Goal: Information Seeking & Learning: Find specific fact

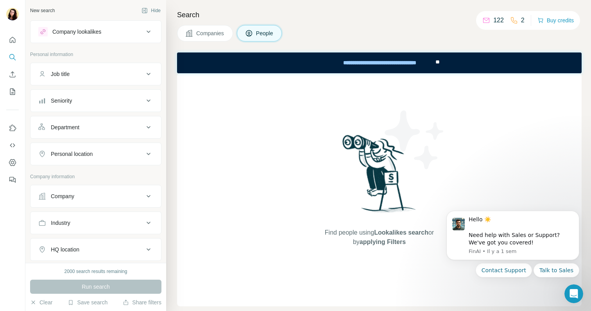
click at [90, 34] on div "Company lookalikes" at bounding box center [76, 32] width 49 height 8
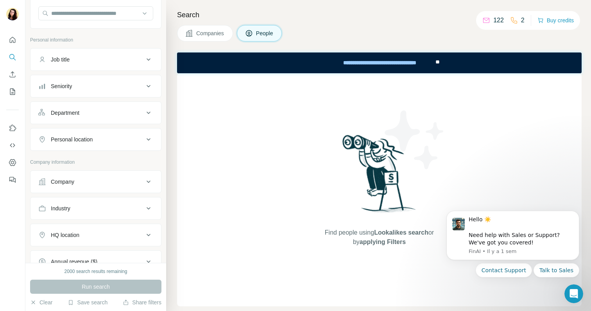
scroll to position [110, 0]
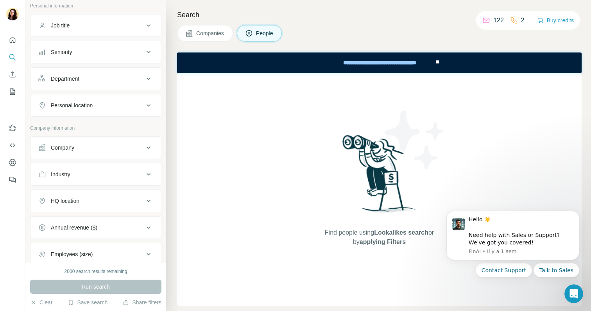
click at [72, 147] on div "Company" at bounding box center [62, 148] width 23 height 8
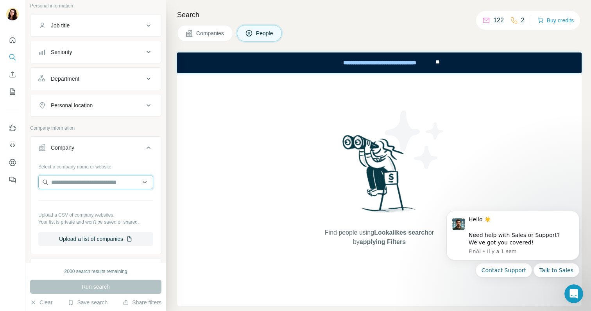
click at [98, 179] on input "text" at bounding box center [95, 182] width 115 height 14
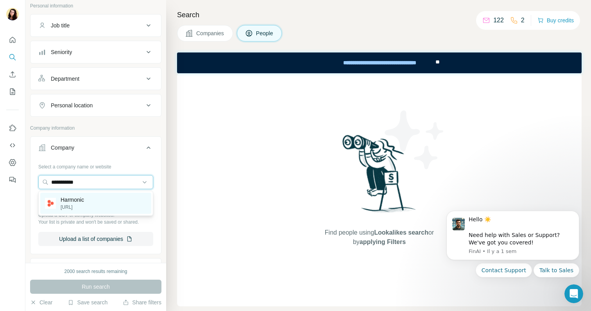
type input "**********"
click at [99, 198] on div "Harmonic [URL]" at bounding box center [95, 202] width 111 height 21
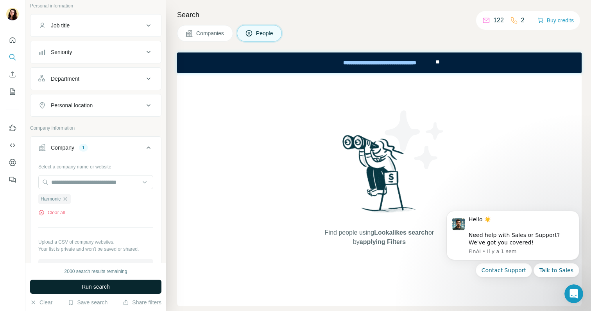
click at [115, 285] on button "Run search" at bounding box center [95, 286] width 131 height 14
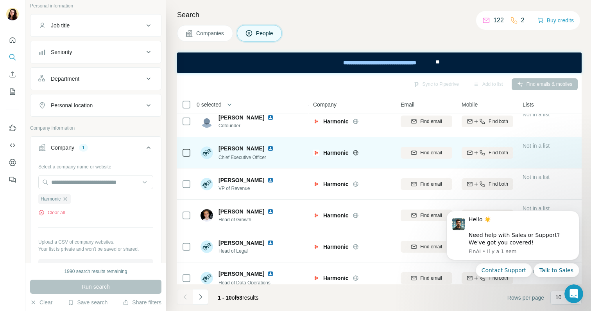
scroll to position [44, 0]
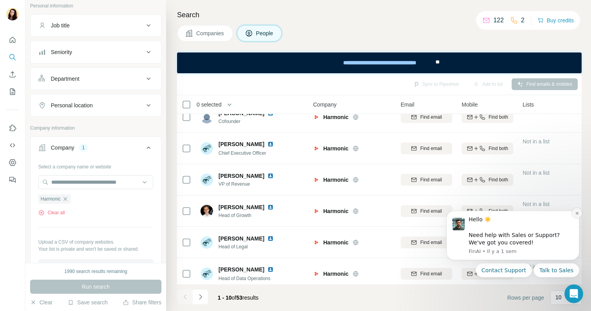
click at [578, 214] on icon "Dismiss notification" at bounding box center [577, 213] width 4 height 4
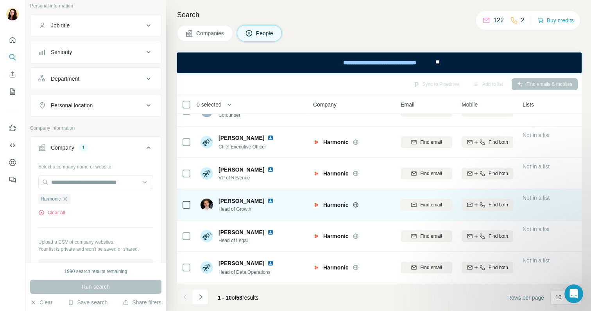
scroll to position [0, 0]
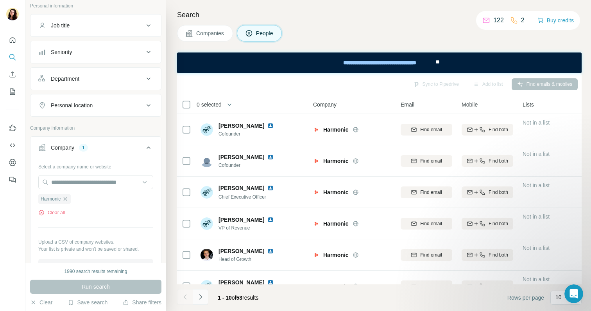
click at [203, 295] on icon "Navigate to next page" at bounding box center [201, 297] width 8 height 8
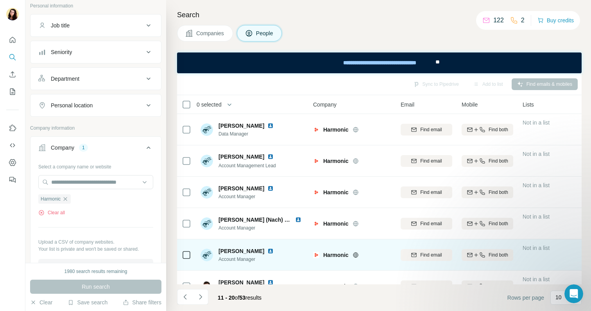
scroll to position [3, 0]
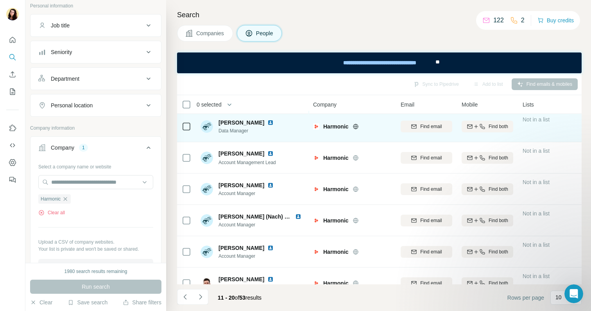
click at [268, 122] on img at bounding box center [271, 122] width 6 height 6
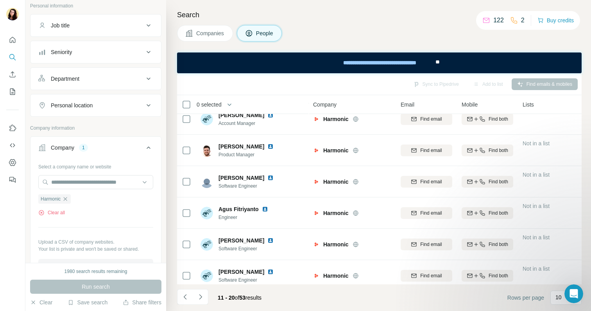
scroll to position [143, 0]
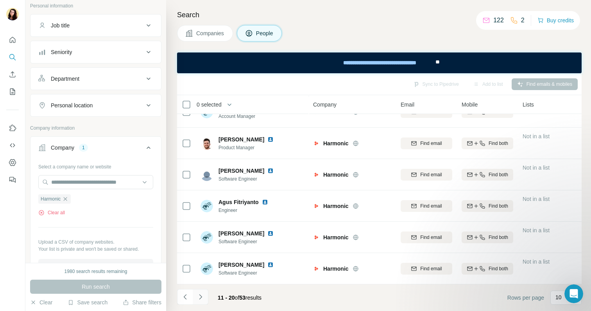
click at [201, 300] on icon "Navigate to next page" at bounding box center [201, 297] width 8 height 8
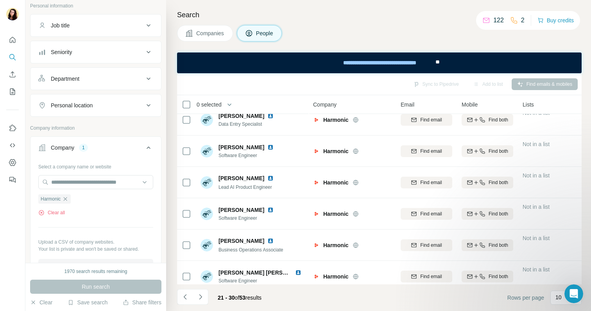
scroll to position [0, 0]
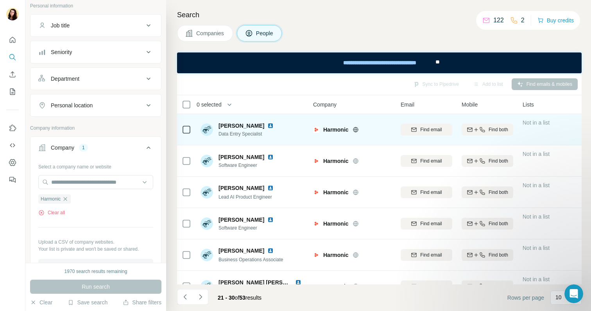
click at [268, 124] on img at bounding box center [271, 125] width 6 height 6
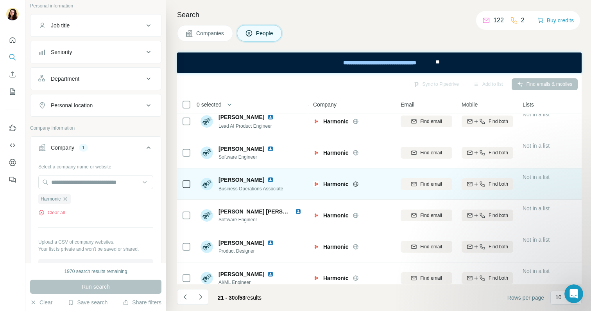
scroll to position [54, 0]
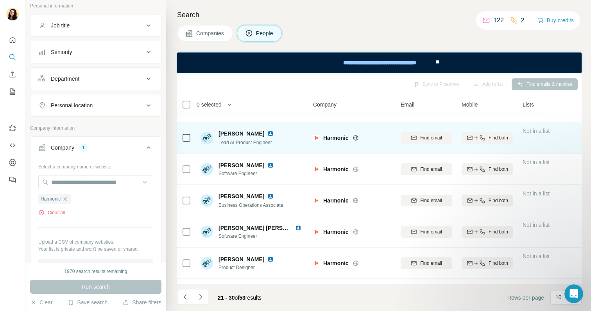
click at [268, 130] on img at bounding box center [271, 133] width 6 height 6
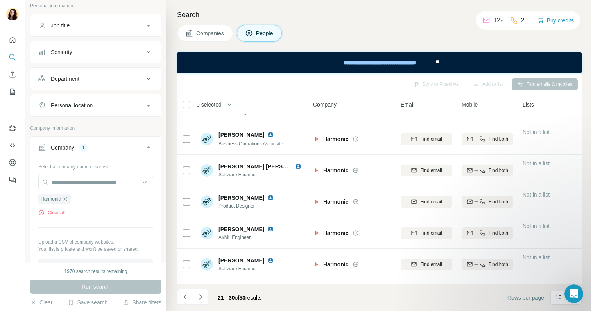
scroll to position [143, 0]
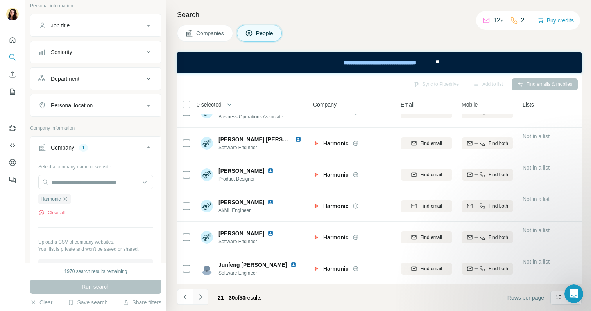
click at [203, 295] on icon "Navigate to next page" at bounding box center [201, 297] width 8 height 8
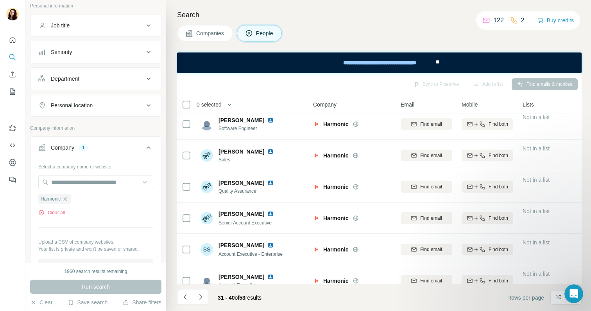
scroll to position [0, 0]
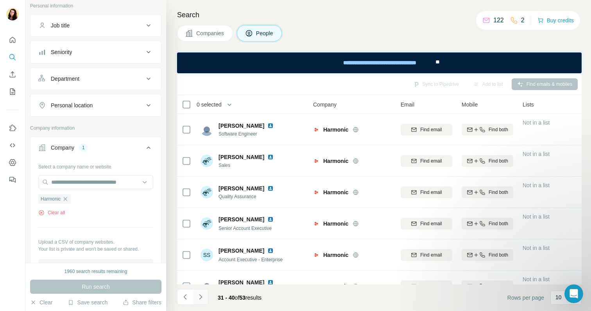
click at [206, 294] on button "Navigate to next page" at bounding box center [201, 297] width 16 height 16
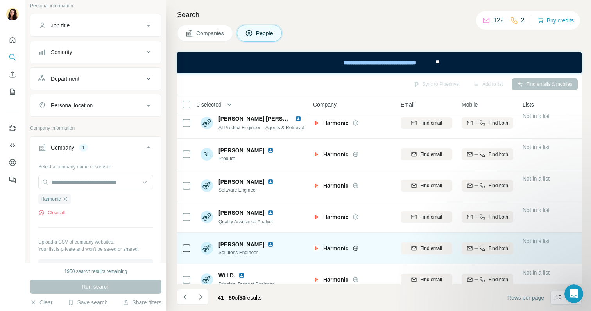
scroll to position [5, 0]
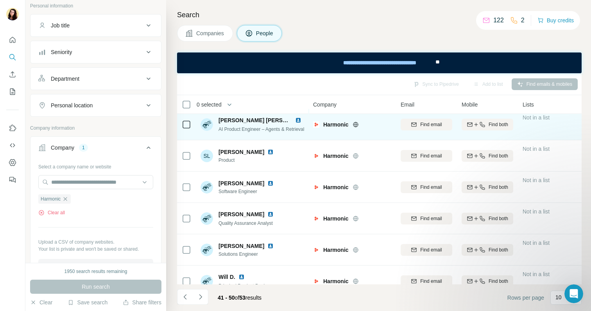
click at [296, 133] on div "[PERSON_NAME] [PERSON_NAME] Product Engineer – Agents & Retrieval" at bounding box center [253, 124] width 104 height 22
click at [295, 128] on span "AI Product Engineer – Agents & Retrieval" at bounding box center [262, 128] width 86 height 5
click at [297, 120] on img at bounding box center [298, 120] width 6 height 6
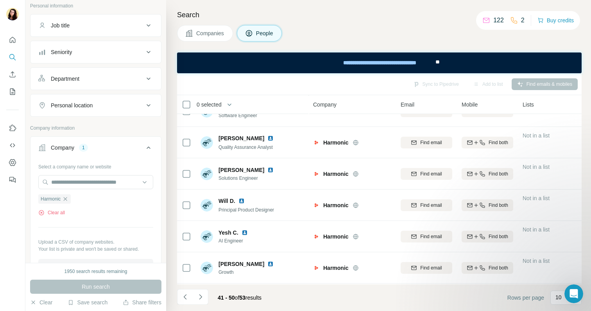
scroll to position [85, 0]
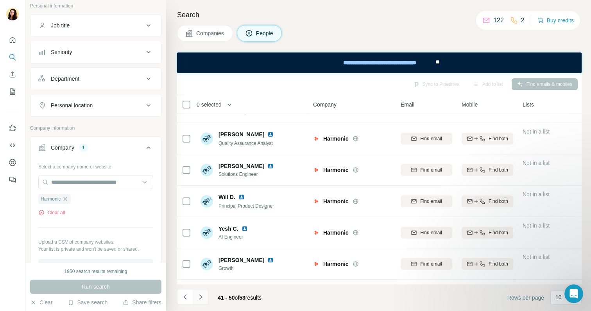
click at [205, 297] on button "Navigate to next page" at bounding box center [201, 297] width 16 height 16
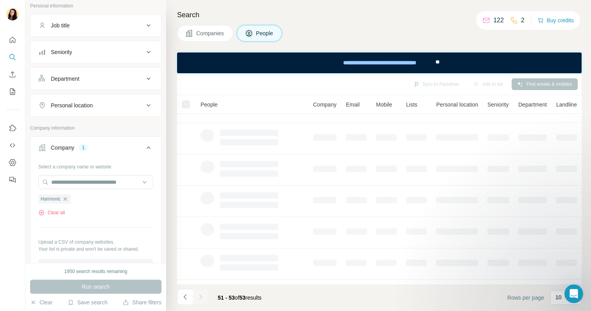
scroll to position [0, 0]
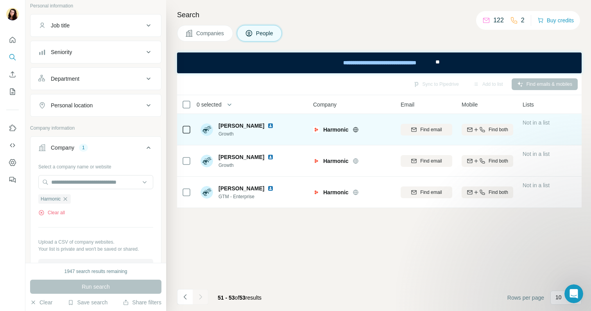
click at [268, 126] on img at bounding box center [271, 125] width 6 height 6
